Goal: Check status: Check status

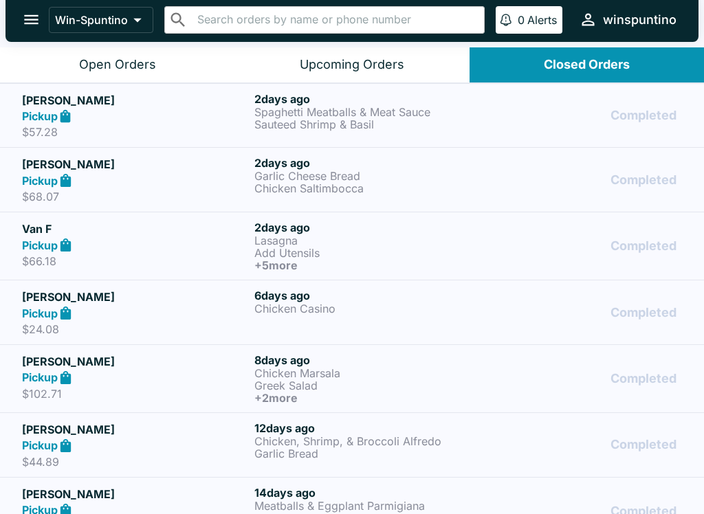
scroll to position [2, 0]
click at [377, 261] on h6 "+ 5 more" at bounding box center [367, 265] width 227 height 12
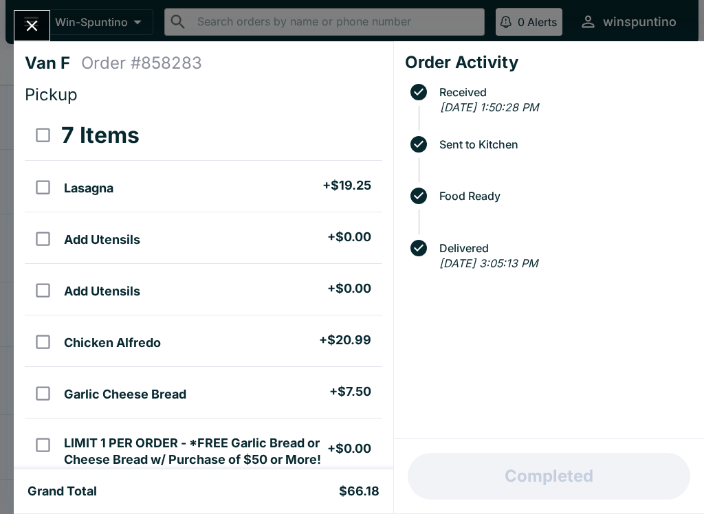
click at [41, 21] on icon "Close" at bounding box center [32, 26] width 19 height 19
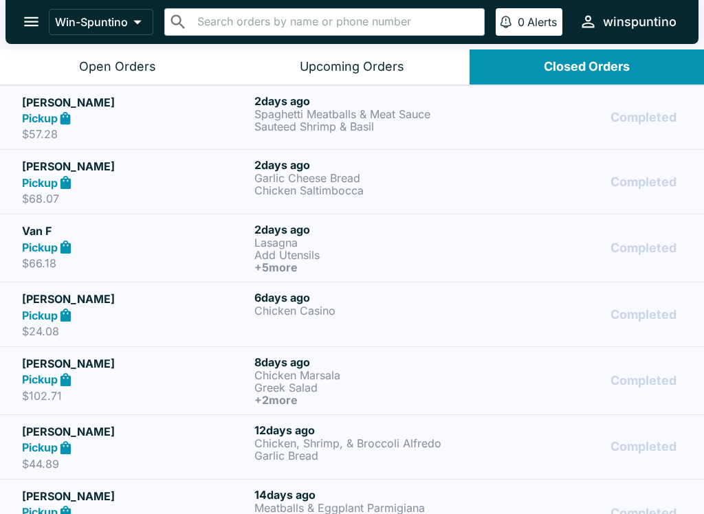
click at [200, 195] on p "$68.07" at bounding box center [135, 199] width 227 height 14
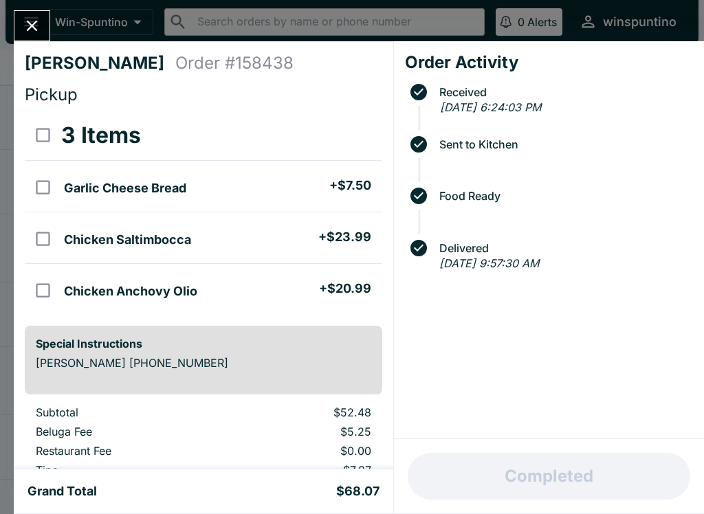
click at [39, 19] on icon "Close" at bounding box center [32, 26] width 19 height 19
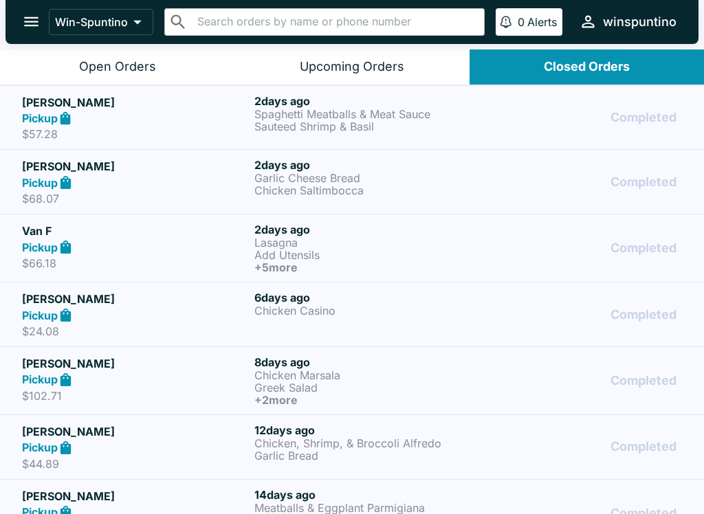
click at [224, 120] on div "Pickup" at bounding box center [135, 119] width 227 height 16
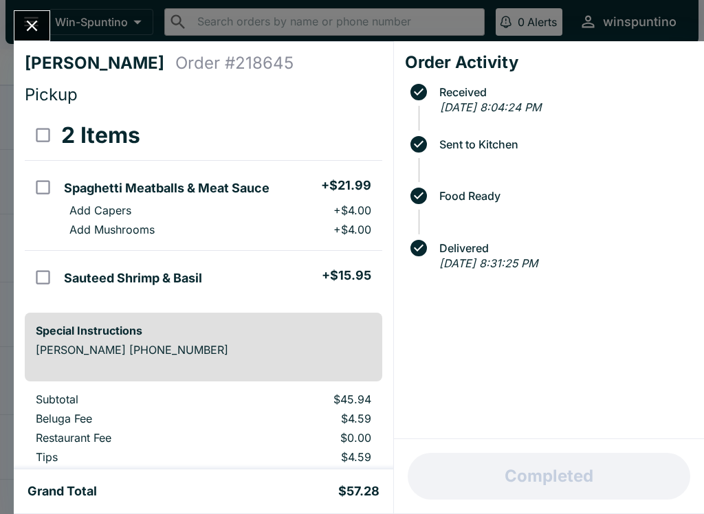
click at [45, 23] on button "Close" at bounding box center [31, 26] width 35 height 30
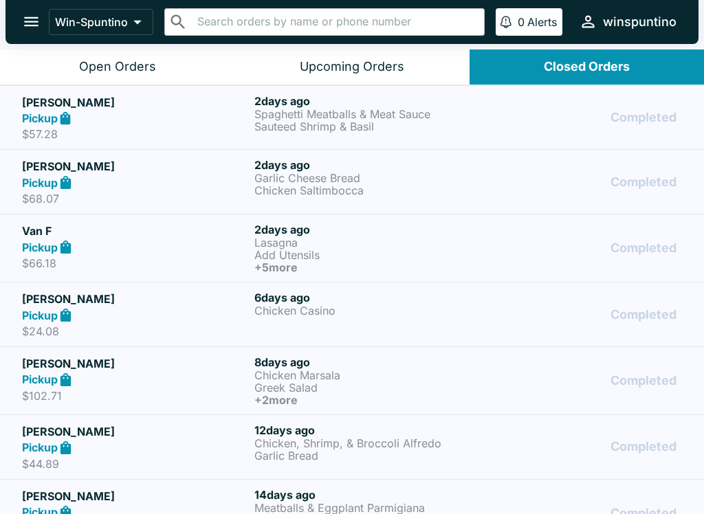
click at [129, 60] on div "Open Orders" at bounding box center [117, 67] width 77 height 16
